Goal: Transaction & Acquisition: Purchase product/service

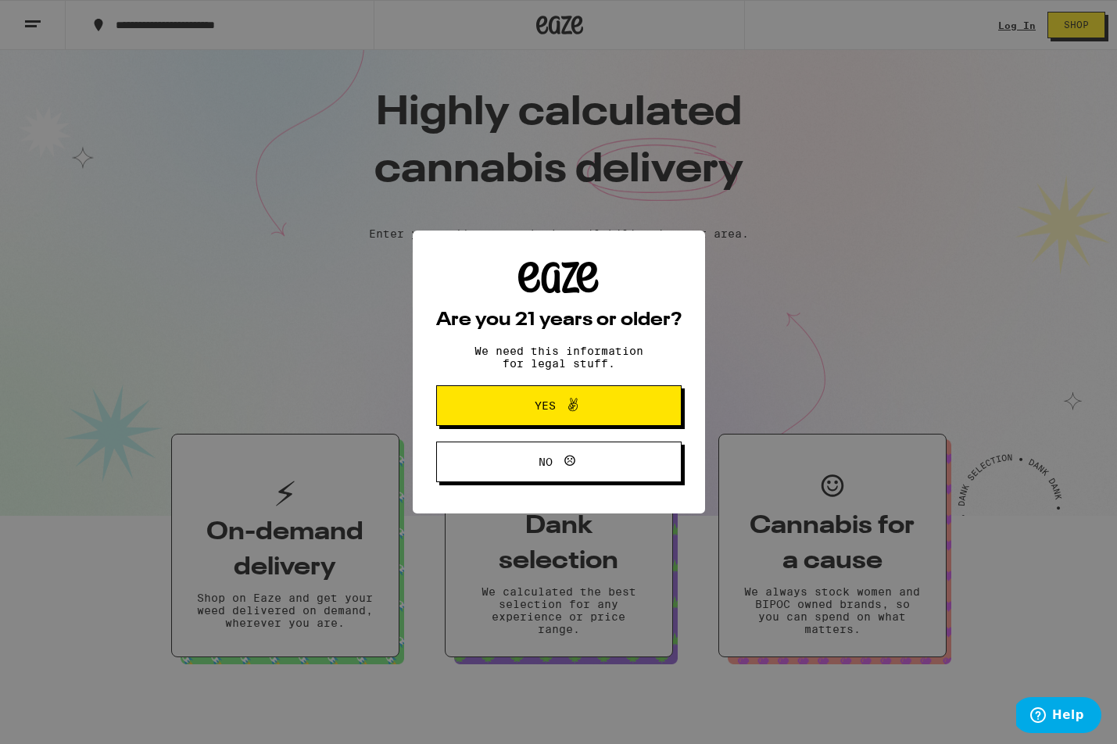
click at [539, 409] on span "Yes" at bounding box center [545, 405] width 21 height 11
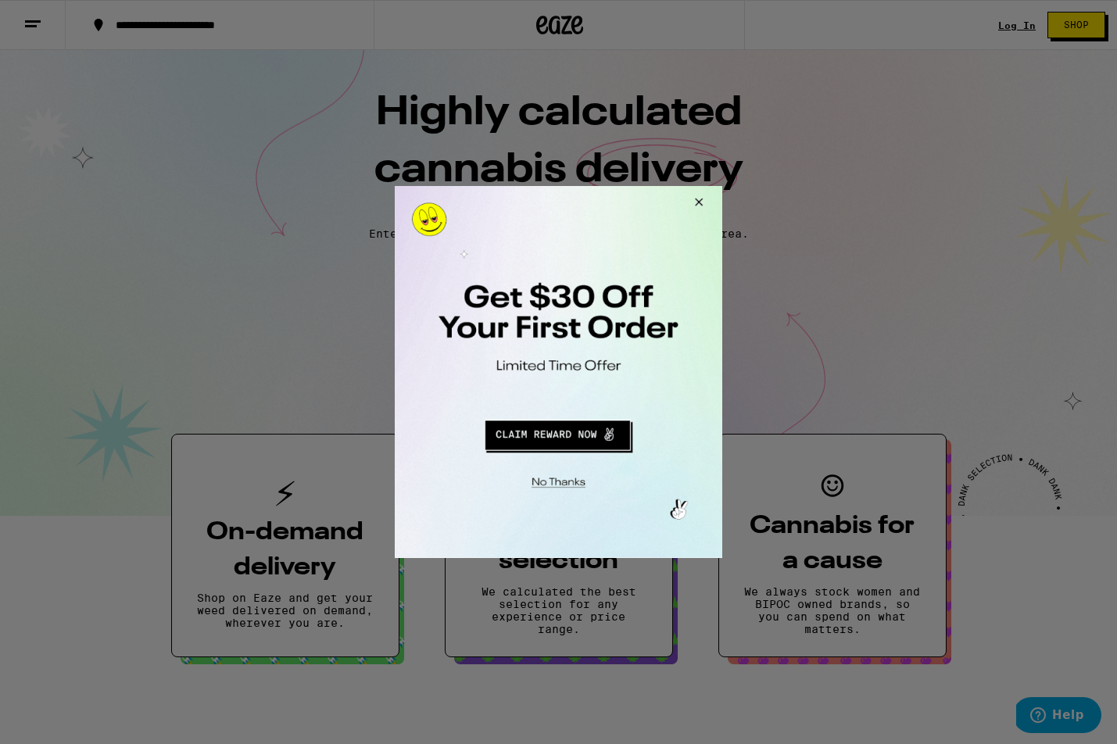
click at [700, 199] on button "Close Modal" at bounding box center [696, 205] width 42 height 38
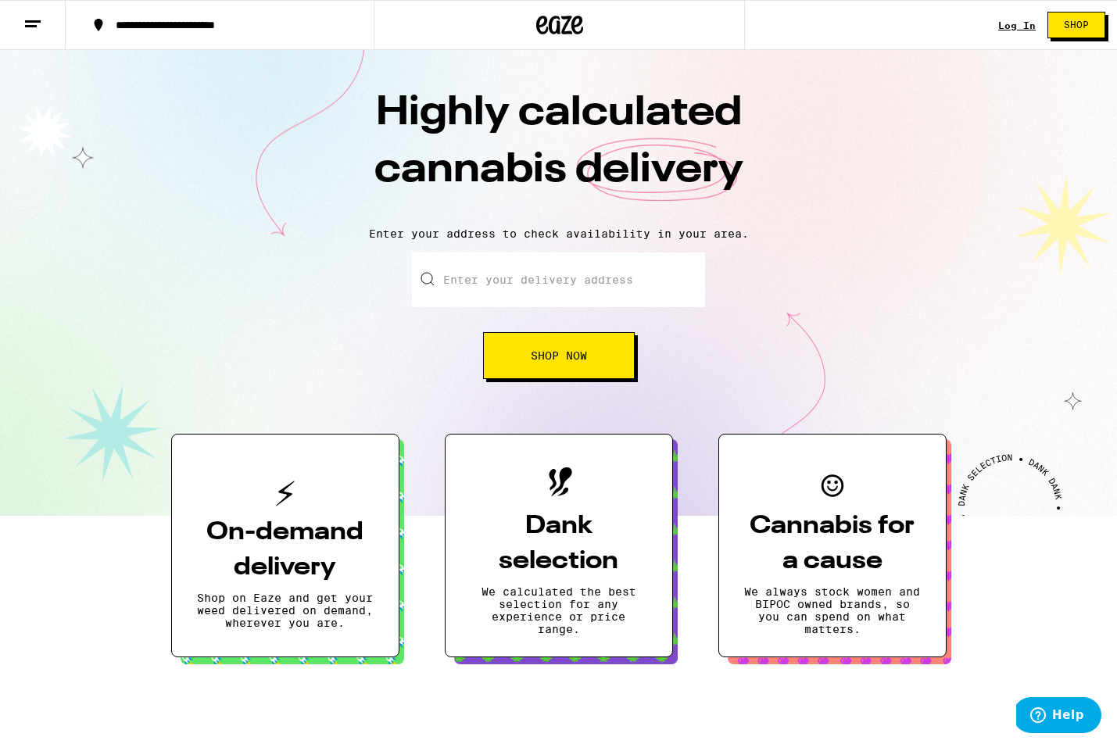
click at [1012, 23] on div "Log In" at bounding box center [1017, 25] width 38 height 10
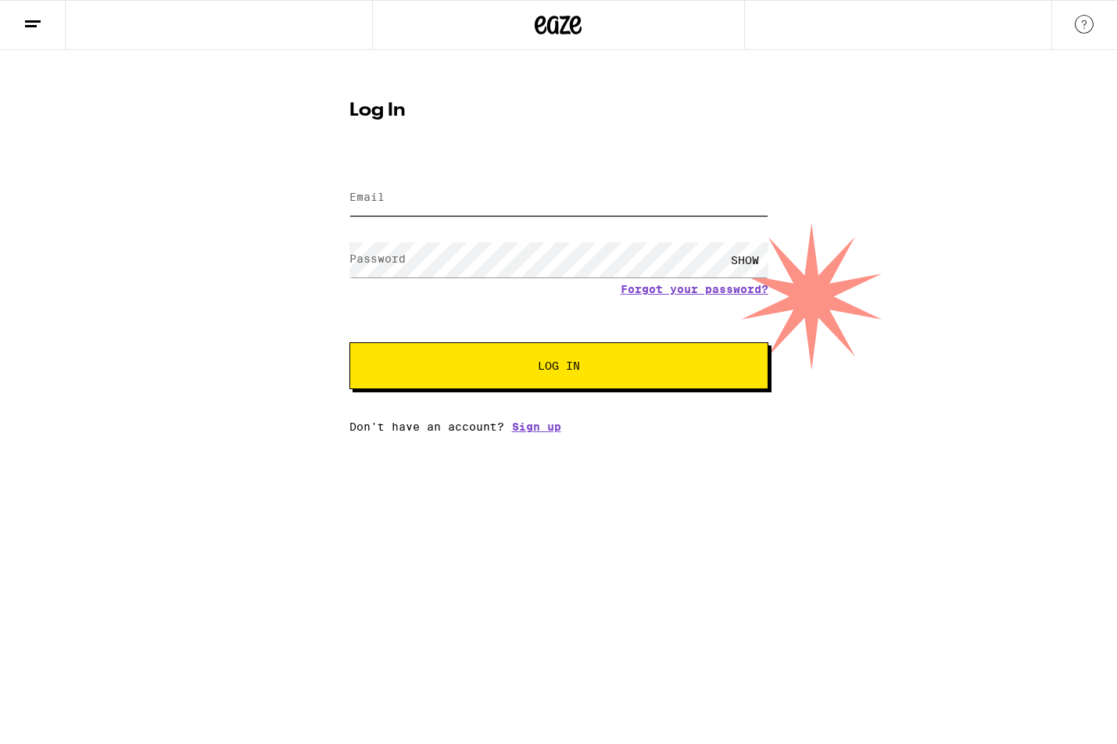
type input "[EMAIL_ADDRESS][DOMAIN_NAME]"
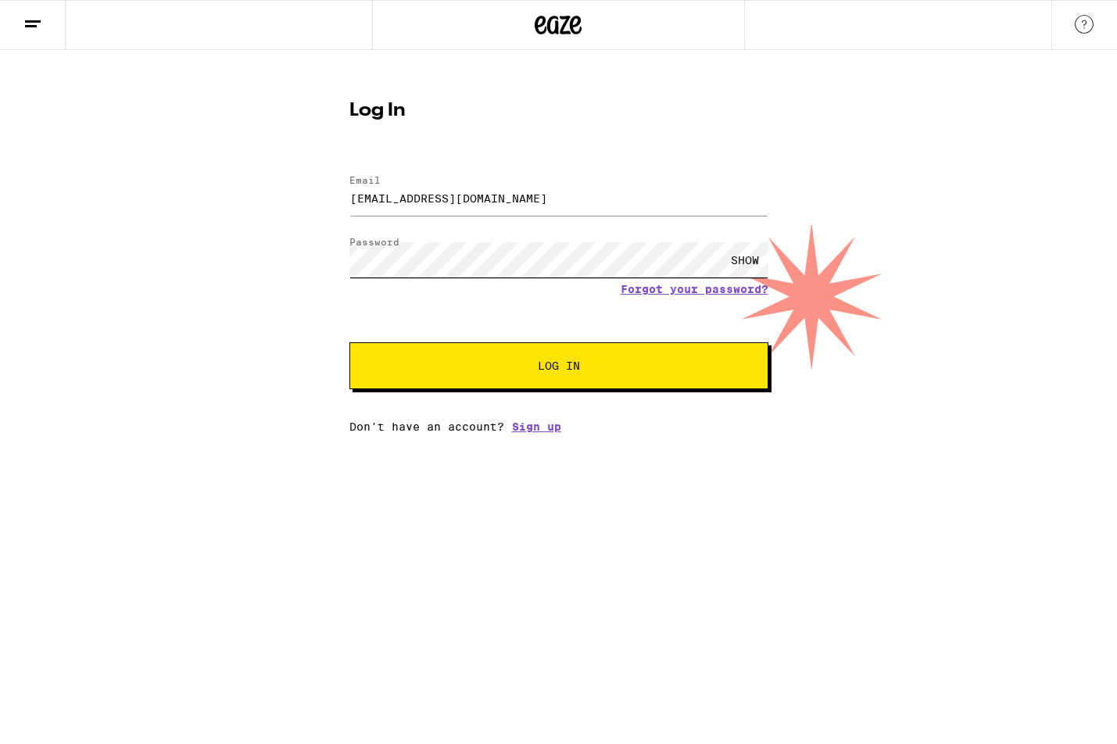
click at [558, 367] on button "Log In" at bounding box center [558, 365] width 419 height 47
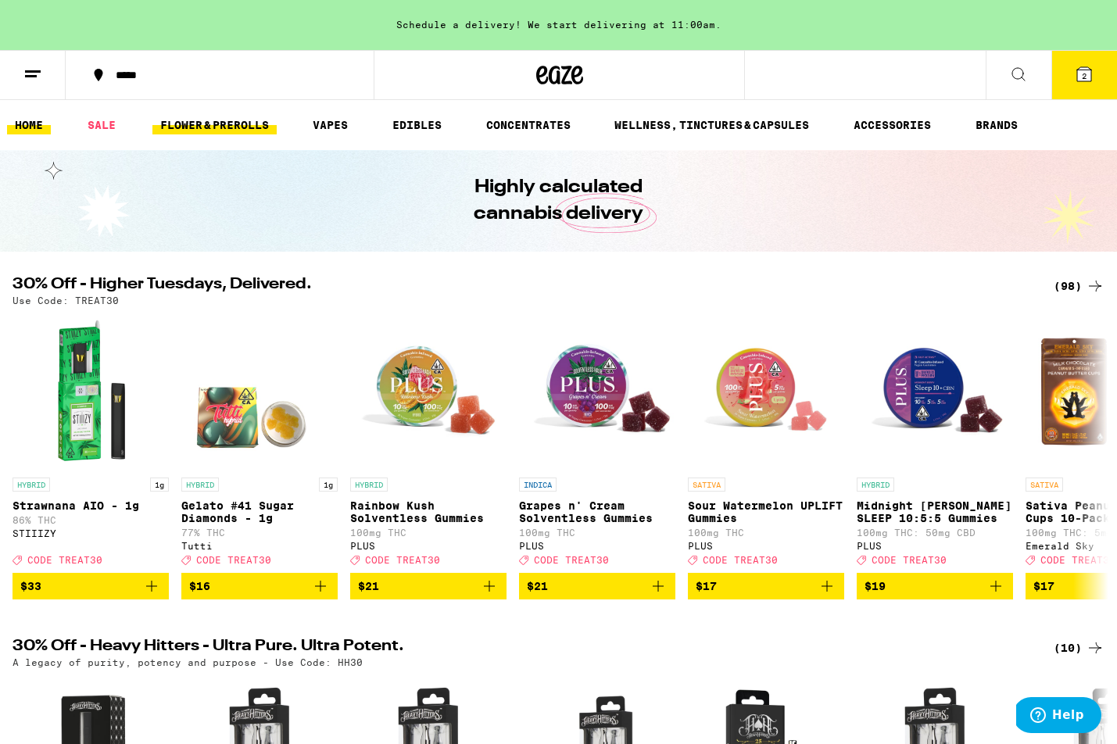
click at [234, 122] on link "FLOWER & PREROLLS" at bounding box center [214, 125] width 124 height 19
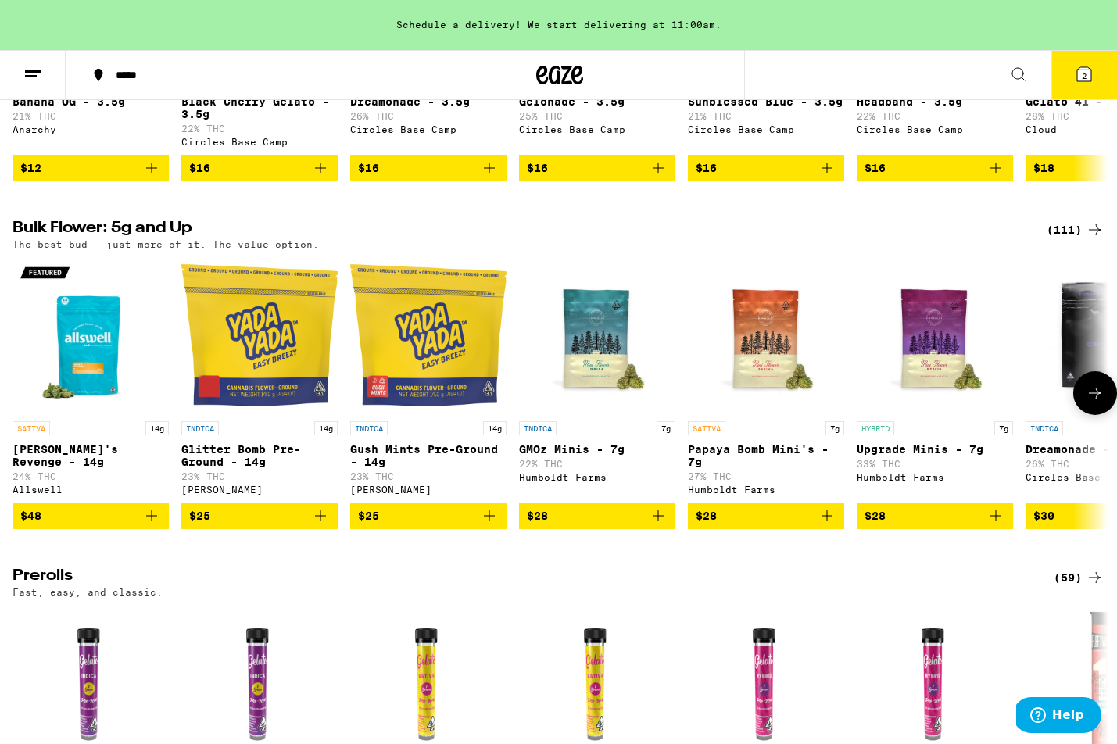
scroll to position [395, 0]
click at [1059, 238] on div "(111)" at bounding box center [1076, 229] width 58 height 19
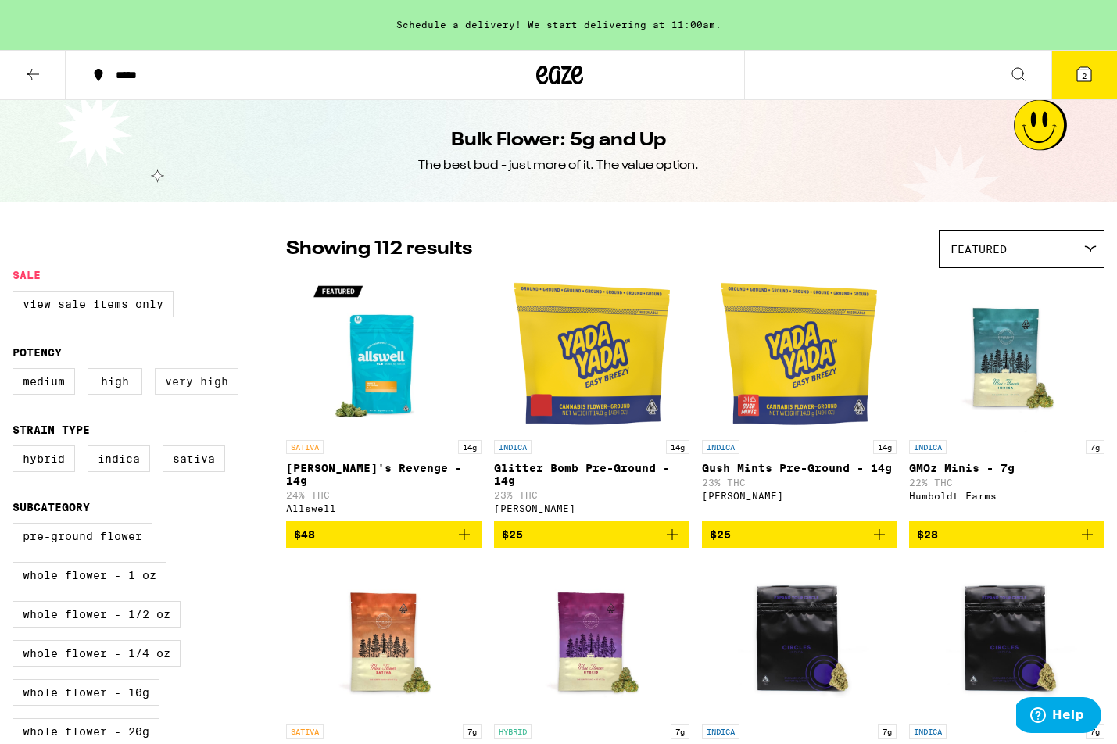
click at [191, 388] on label "Very High" at bounding box center [197, 381] width 84 height 27
click at [16, 371] on input "Very High" at bounding box center [16, 370] width 1 height 1
checkbox input "true"
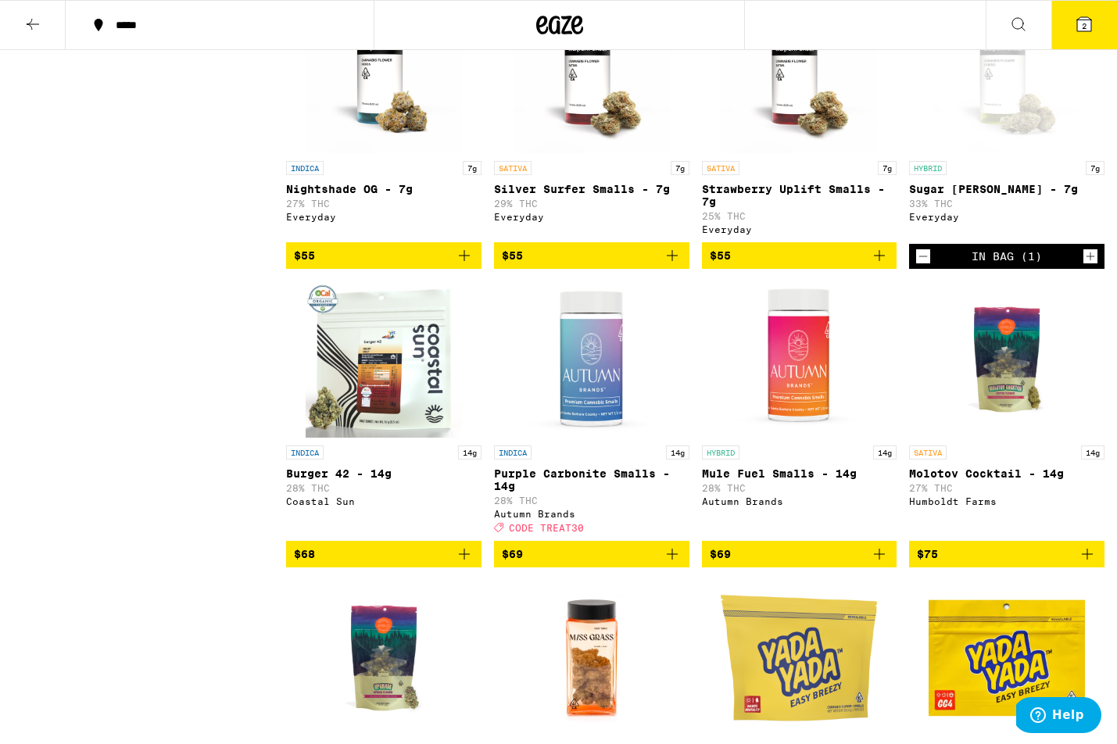
scroll to position [1948, 0]
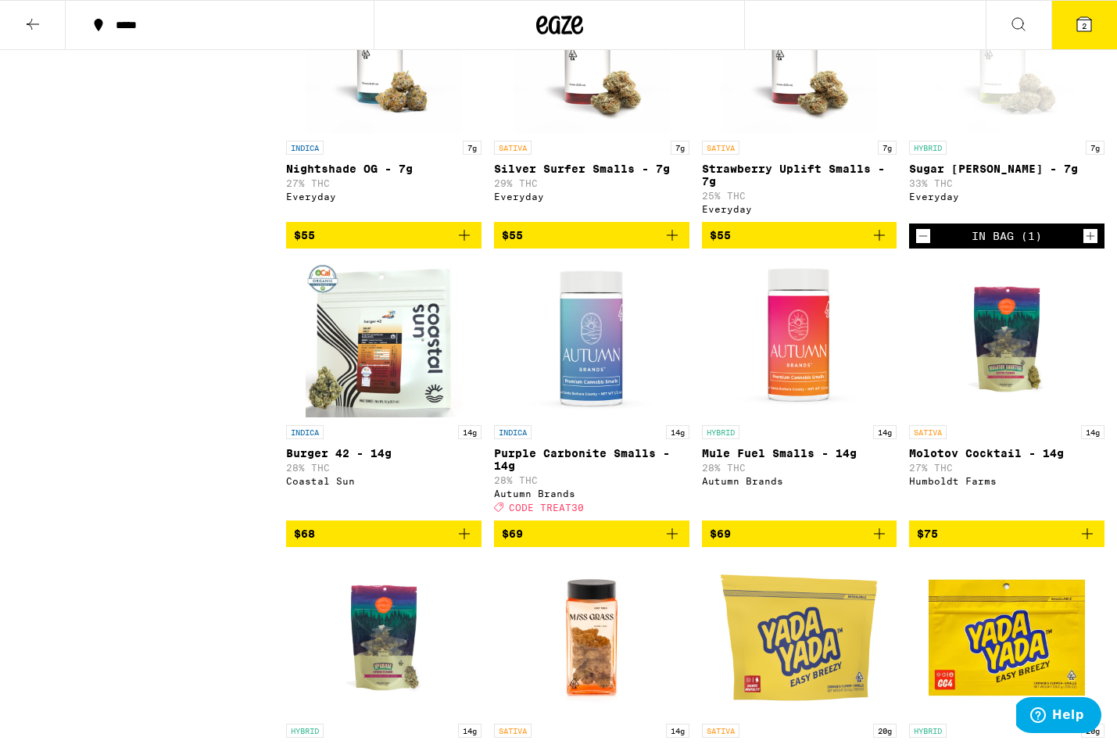
click at [1088, 30] on icon at bounding box center [1084, 24] width 14 height 14
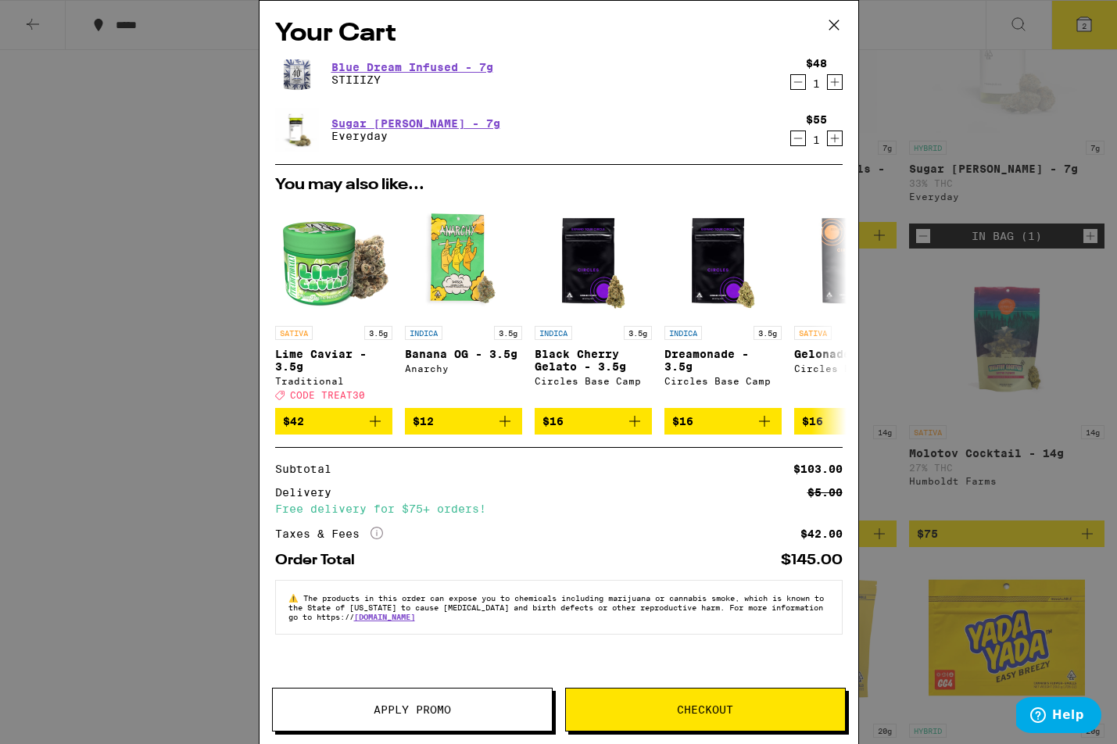
click at [796, 82] on icon "Decrement" at bounding box center [798, 82] width 14 height 19
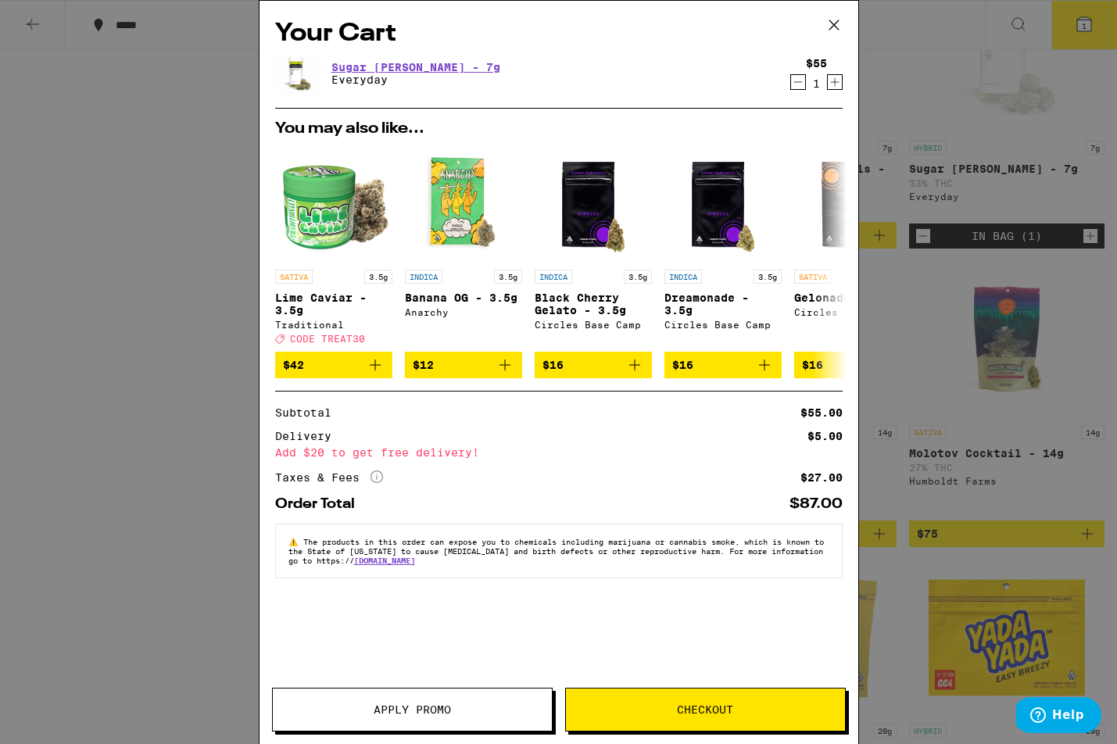
click at [836, 27] on icon at bounding box center [832, 24] width 9 height 9
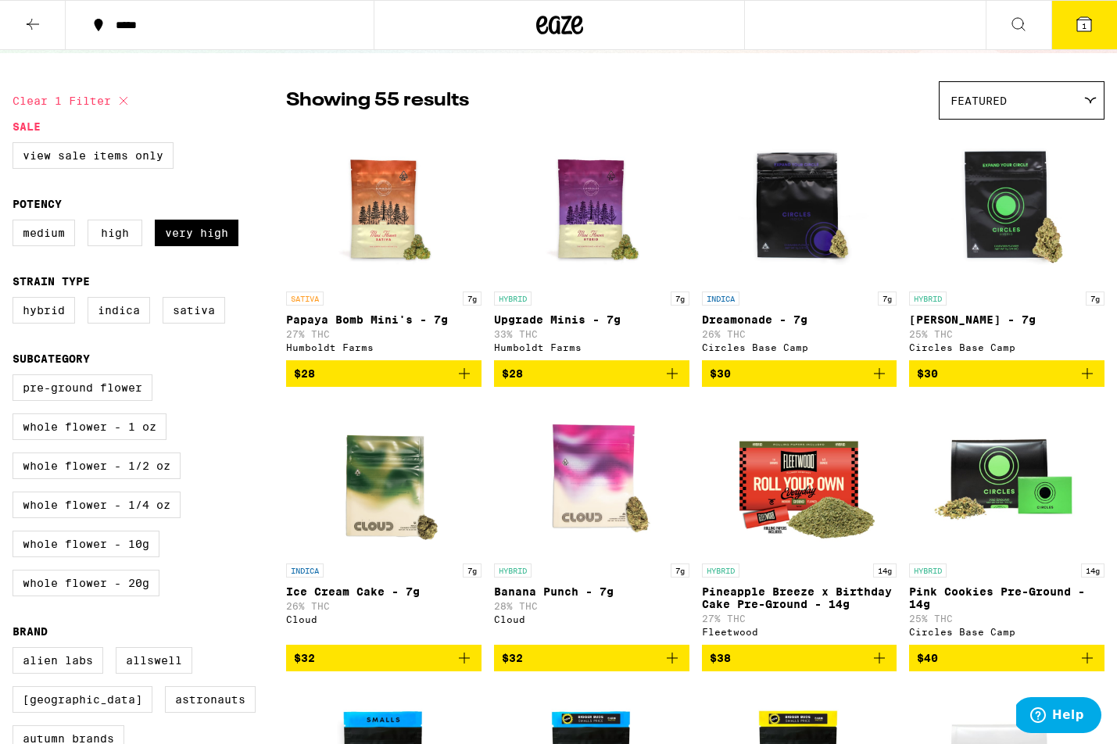
scroll to position [99, 0]
